Goal: Information Seeking & Learning: Compare options

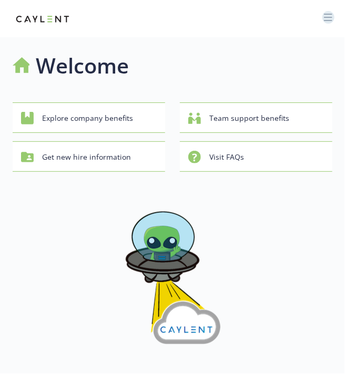
click at [324, 20] on icon "button" at bounding box center [328, 20] width 8 height 1
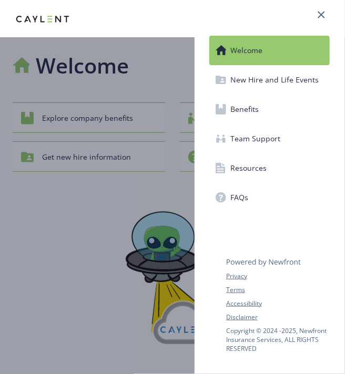
click at [283, 105] on link "Benefits" at bounding box center [269, 109] width 120 height 29
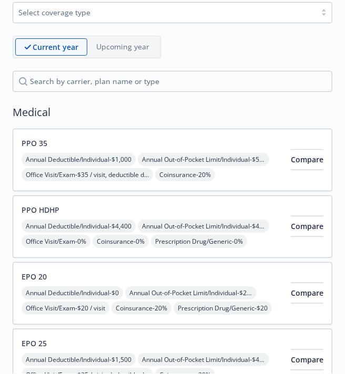
click at [199, 177] on div "Annual Deductible/Individual - $1,000 Annual Out-of-Pocket Limit/Individual - $…" at bounding box center [152, 198] width 261 height 90
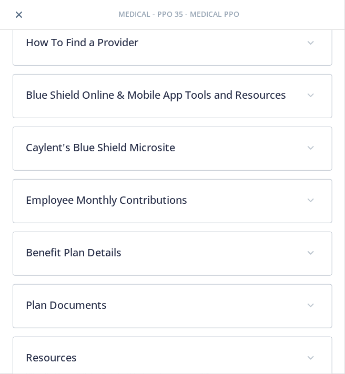
scroll to position [303, 0]
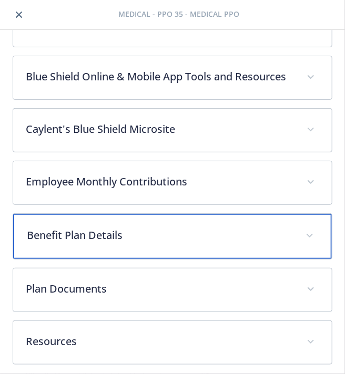
click at [143, 232] on p "Benefit Plan Details" at bounding box center [160, 236] width 266 height 16
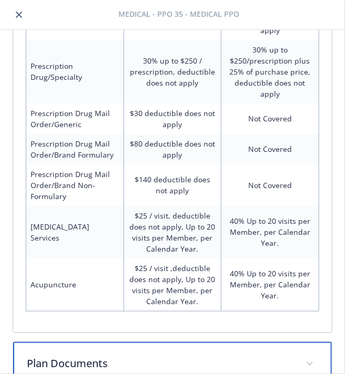
click at [118, 356] on p "Plan Documents" at bounding box center [160, 364] width 266 height 16
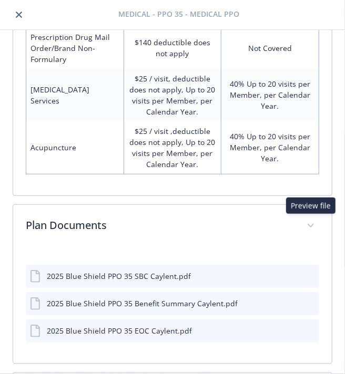
scroll to position [1302, 0]
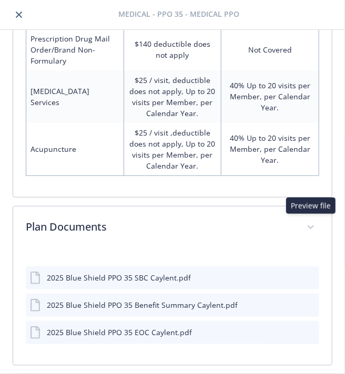
click at [311, 273] on icon "preview file" at bounding box center [308, 276] width 9 height 7
click at [19, 13] on icon "close" at bounding box center [19, 15] width 6 height 6
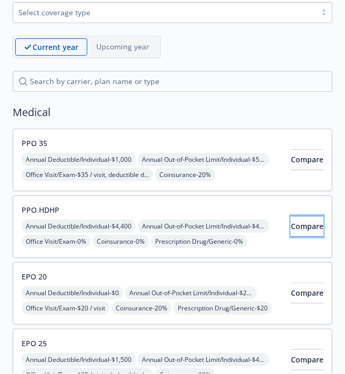
click at [291, 223] on span "Compare" at bounding box center [307, 226] width 33 height 10
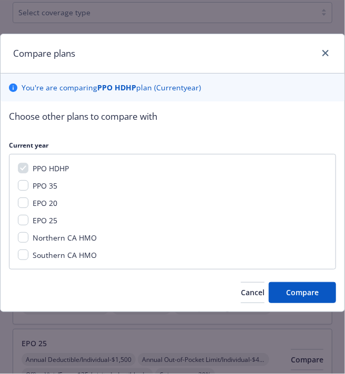
click at [318, 50] on div at bounding box center [323, 54] width 17 height 14
click at [325, 53] on icon "close" at bounding box center [325, 53] width 6 height 6
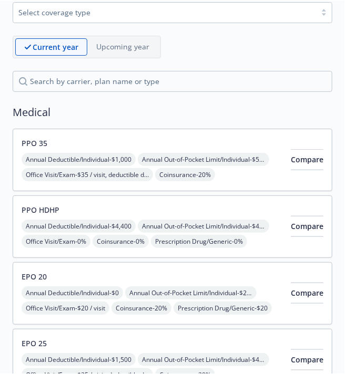
click at [183, 221] on div "Annual Deductible/Individual - $4,400 Annual Out-of-Pocket Limit/Individual - $…" at bounding box center [152, 249] width 261 height 59
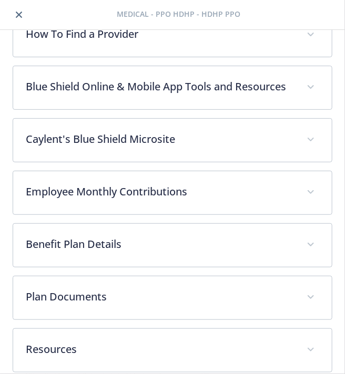
scroll to position [303, 0]
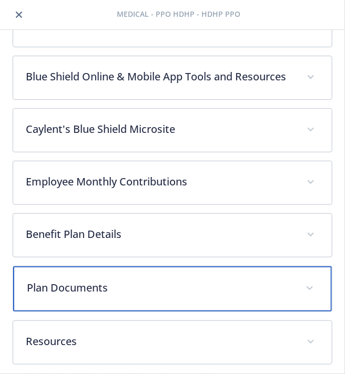
click at [138, 280] on p "Plan Documents" at bounding box center [160, 288] width 266 height 16
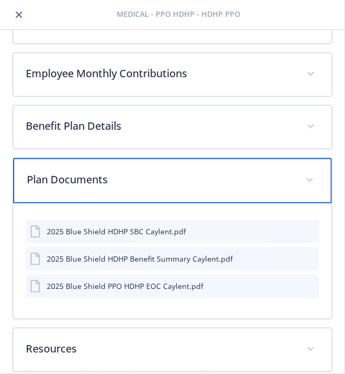
scroll to position [413, 0]
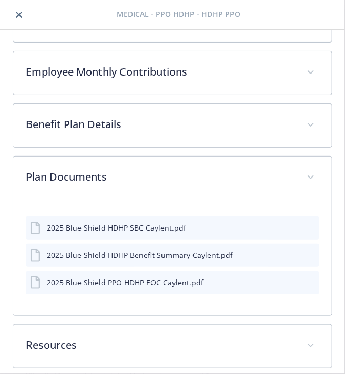
click at [308, 225] on icon "preview file" at bounding box center [308, 226] width 9 height 7
